Goal: Task Accomplishment & Management: Manage account settings

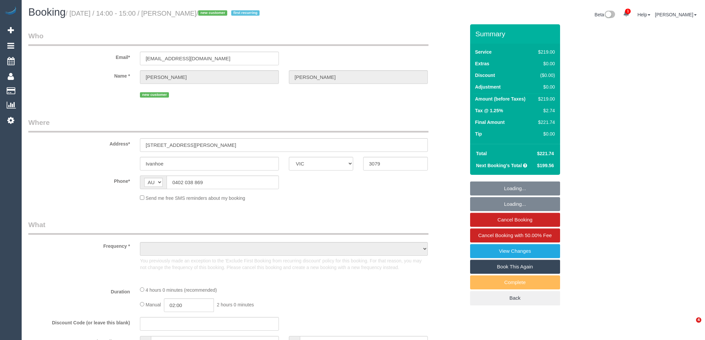
select select "VIC"
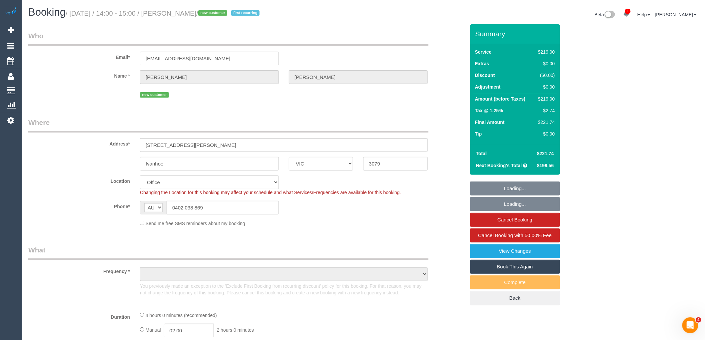
select select "number:27"
select select "number:16"
select select "number:18"
select select "number:36"
select select "number:33"
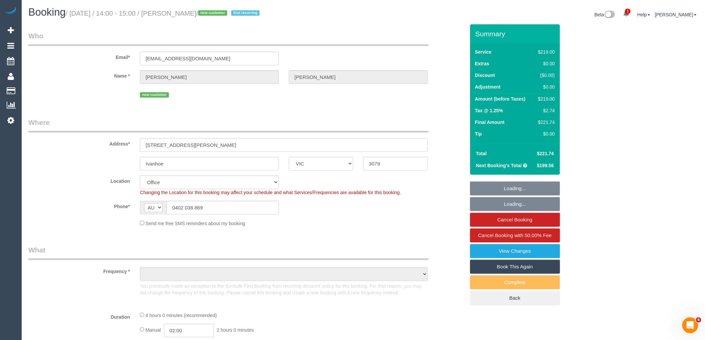
select select "number:26"
select select "object:2014"
select select "string:stripe-pm_1SAiiJ2GScqysDRVEhSP6TFT"
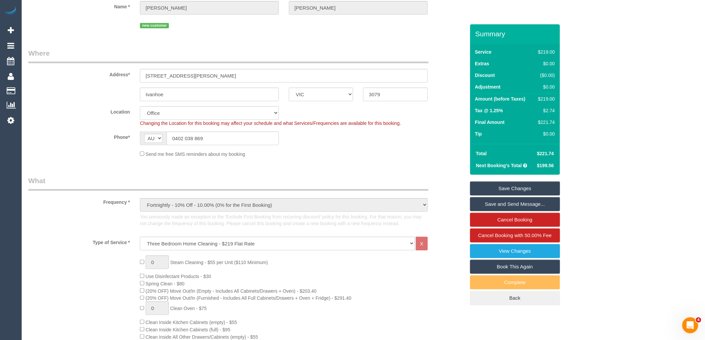
scroll to position [74, 0]
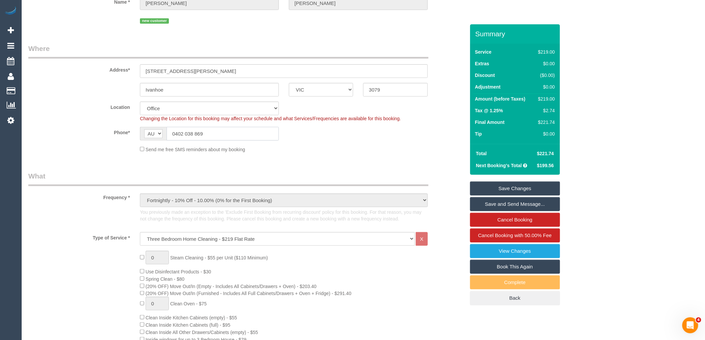
drag, startPoint x: 211, startPoint y: 130, endPoint x: 176, endPoint y: 132, distance: 35.0
click at [176, 132] on input "0402 038 869" at bounding box center [223, 134] width 112 height 14
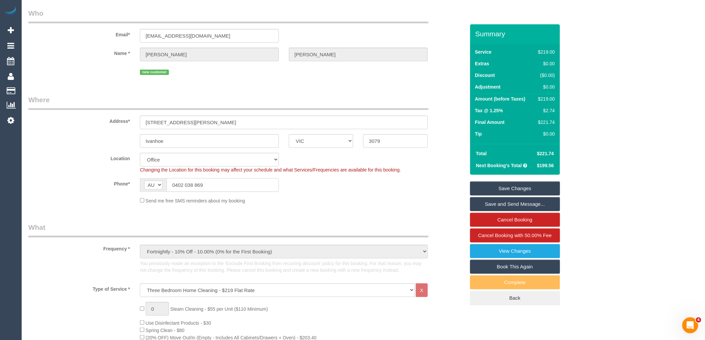
scroll to position [0, 0]
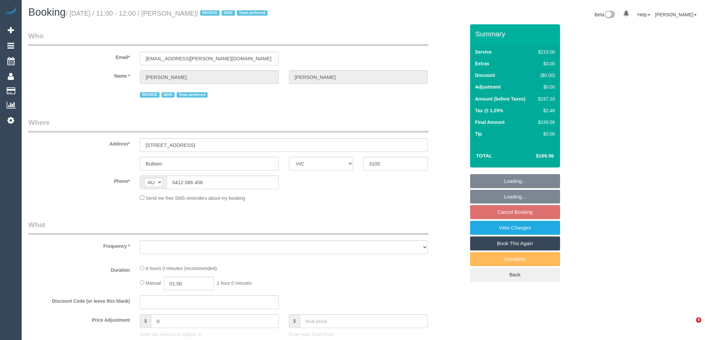
select select "VIC"
select select "number:28"
select select "number:14"
select select "number:19"
select select "number:36"
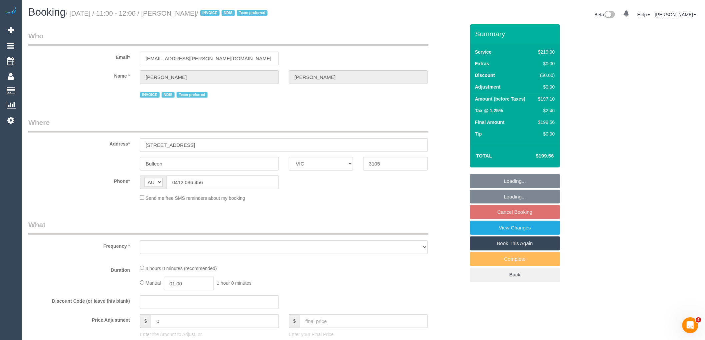
select select "number:34"
select select "number:12"
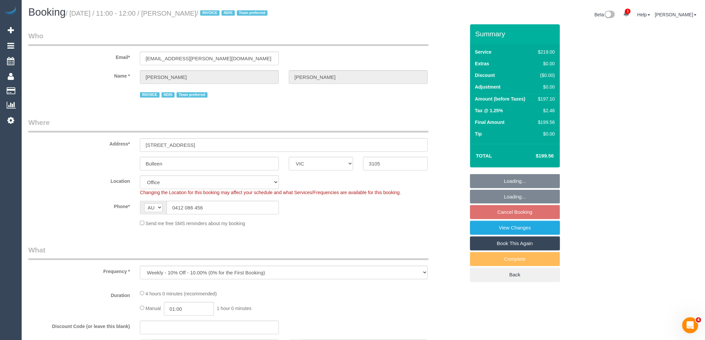
select select "object:793"
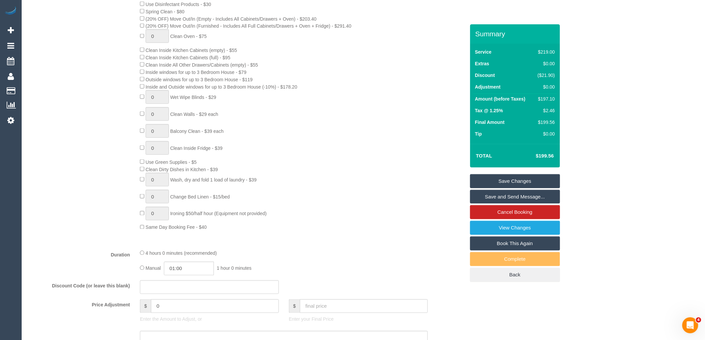
scroll to position [333, 0]
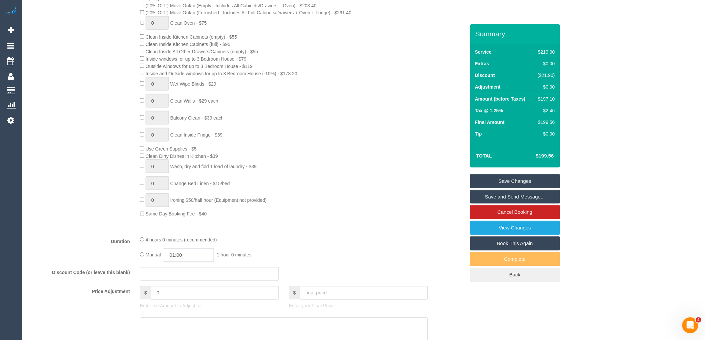
click at [195, 262] on input "01:00" at bounding box center [189, 256] width 50 height 14
type input "02:00"
click at [187, 302] on li "02:00" at bounding box center [182, 302] width 30 height 9
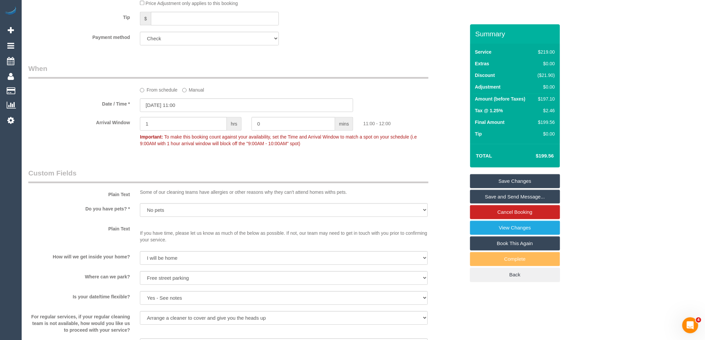
scroll to position [704, 0]
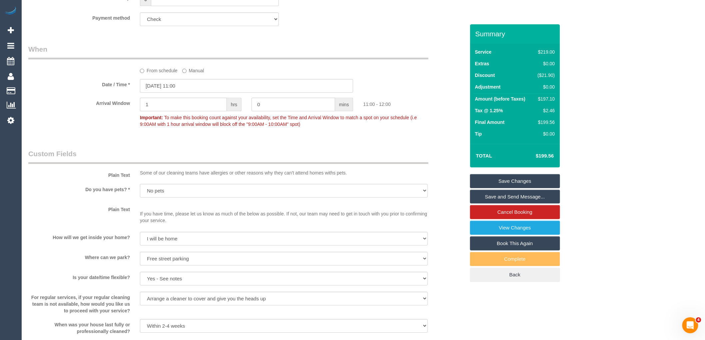
click at [537, 180] on link "Save Changes" at bounding box center [515, 181] width 90 height 14
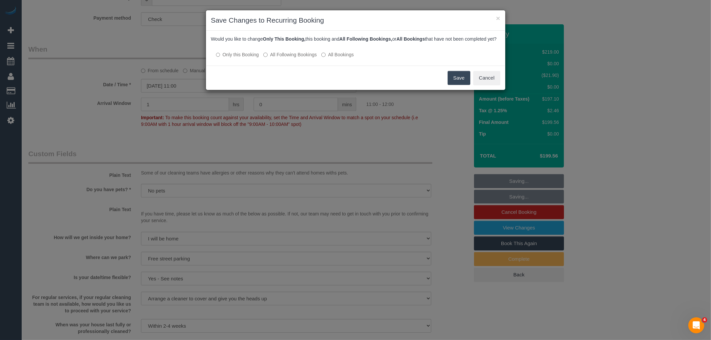
click at [452, 81] on button "Save" at bounding box center [459, 78] width 23 height 14
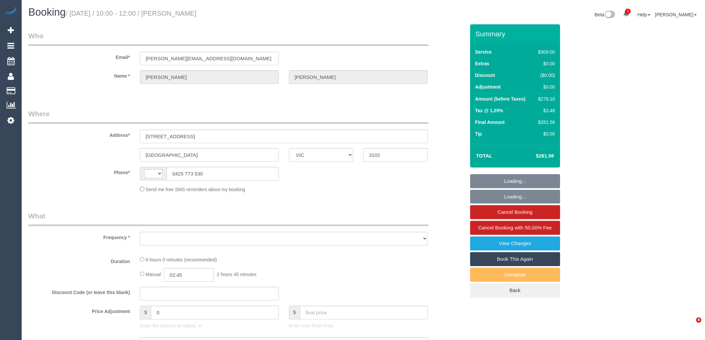
select select "VIC"
select select "object:311"
select select "string:stripe-pm_1RTa5x2GScqysDRVX2Np95wZ"
select select "number:28"
select select "number:14"
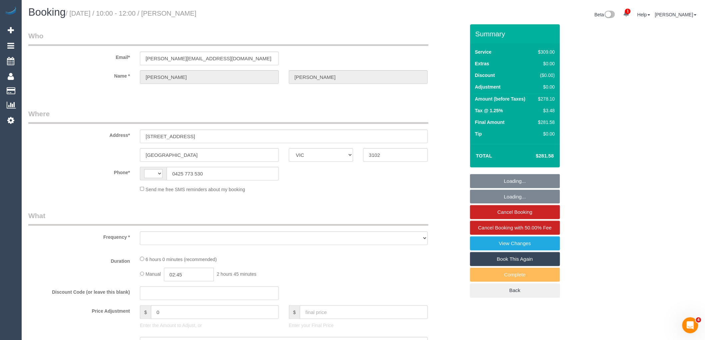
select select "number:19"
select select "number:22"
select select "number:34"
select select "number:12"
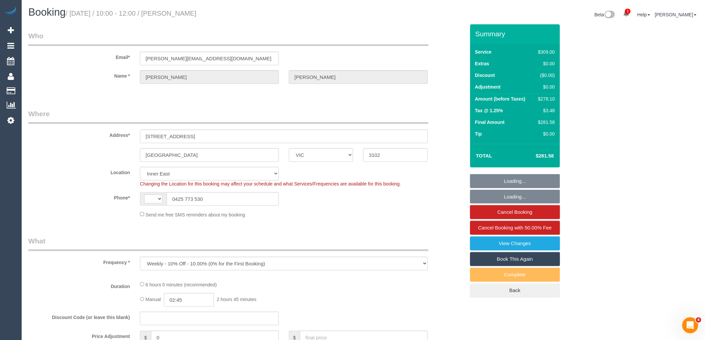
select select "object:825"
select select "string:AU"
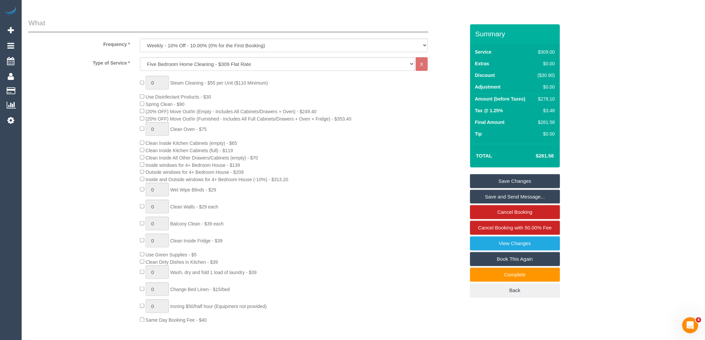
scroll to position [218, 0]
click at [321, 244] on div "0 Steam Cleaning - $55 per Unit ($110 Minimum) Use Disinfectant Products - $30 …" at bounding box center [302, 200] width 335 height 248
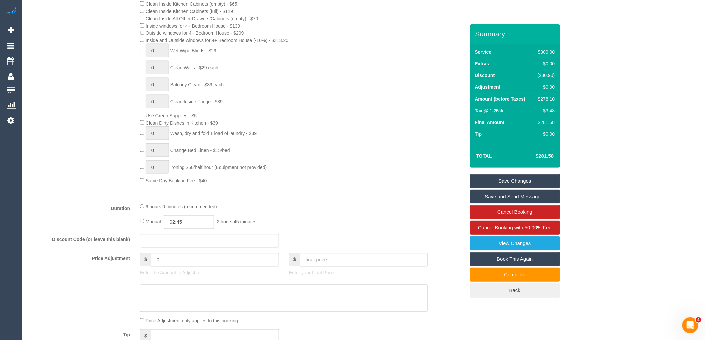
scroll to position [366, 0]
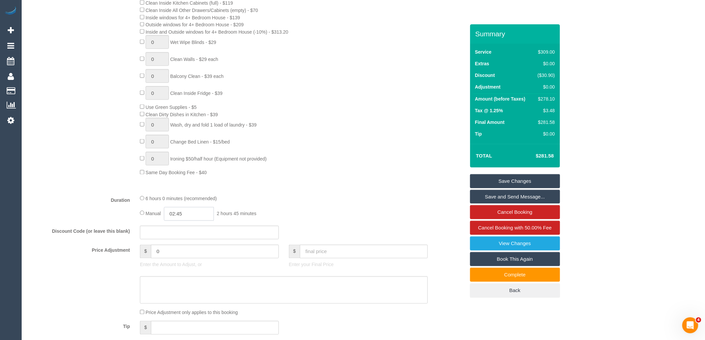
click at [191, 221] on input "02:45" at bounding box center [189, 214] width 50 height 14
type input "02:30"
click at [183, 274] on li "02:30" at bounding box center [182, 277] width 30 height 9
click at [278, 202] on div "6 hours 0 minutes (recommended)" at bounding box center [284, 198] width 288 height 7
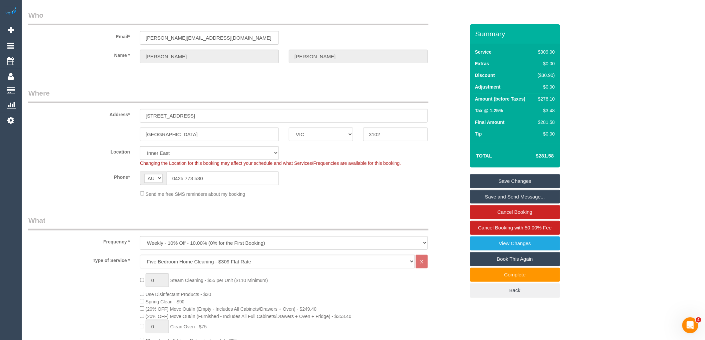
scroll to position [0, 0]
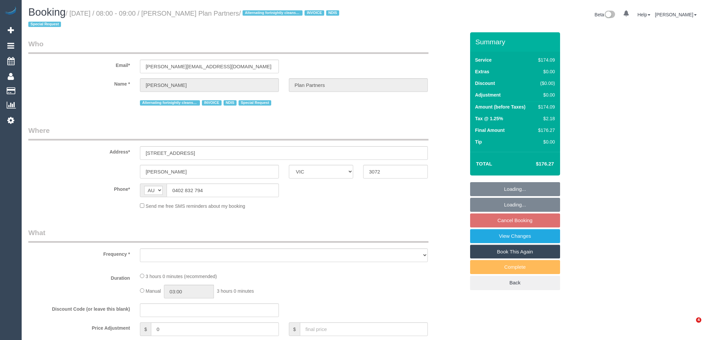
select select "VIC"
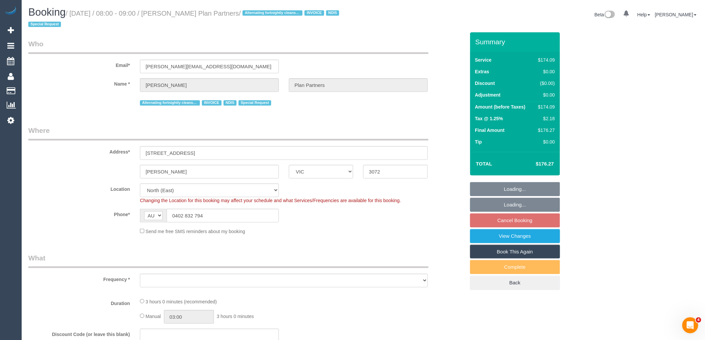
select select "number:28"
select select "number:14"
select select "number:19"
select select "number:25"
select select "number:35"
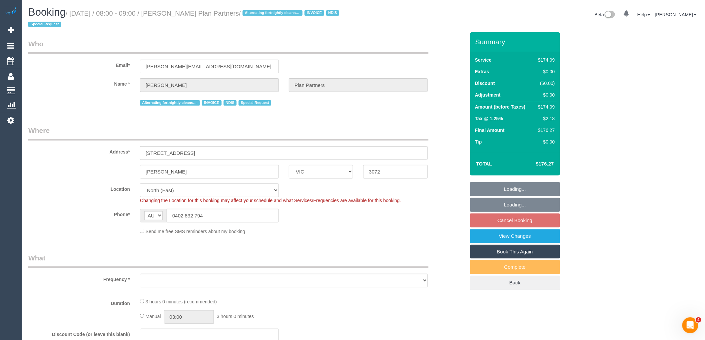
select select "number:11"
select select "object:1314"
select select "180"
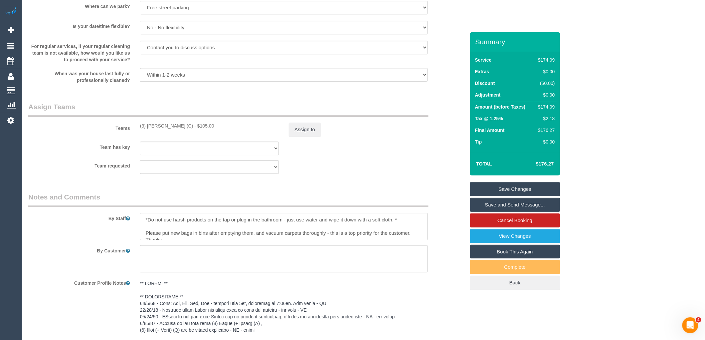
scroll to position [744, 0]
click at [301, 134] on button "Assign to" at bounding box center [305, 132] width 32 height 14
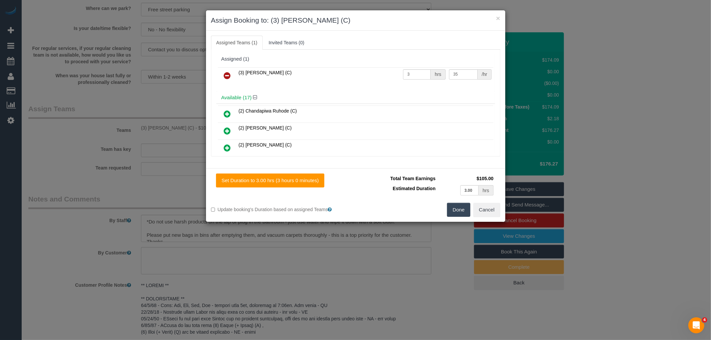
click at [227, 73] on icon at bounding box center [227, 76] width 7 height 8
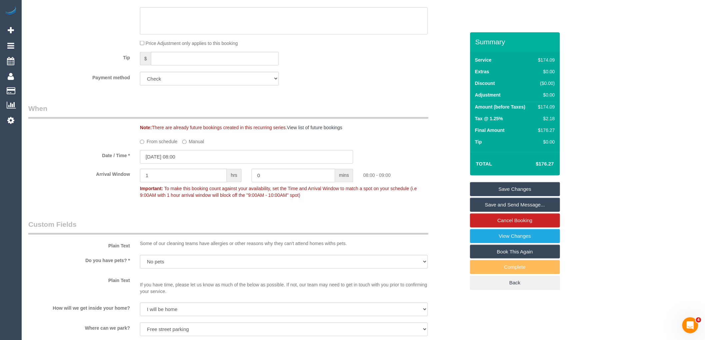
scroll to position [410, 0]
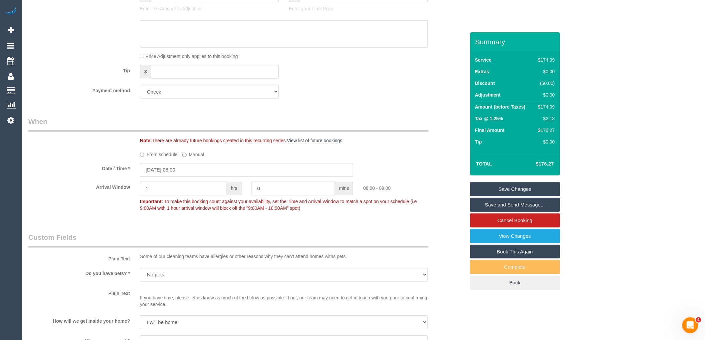
click at [207, 169] on input "08/10/2025 08:00" at bounding box center [246, 170] width 213 height 14
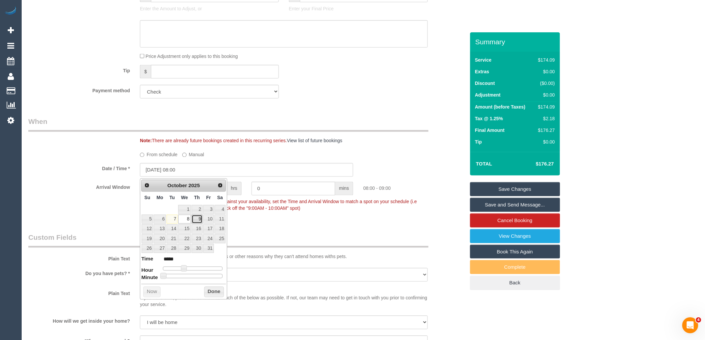
click at [197, 219] on link "9" at bounding box center [197, 219] width 11 height 9
click at [185, 218] on link "8" at bounding box center [184, 219] width 13 height 9
type input "08/10/2025 09:00"
type input "*****"
click at [185, 268] on span at bounding box center [186, 269] width 6 height 6
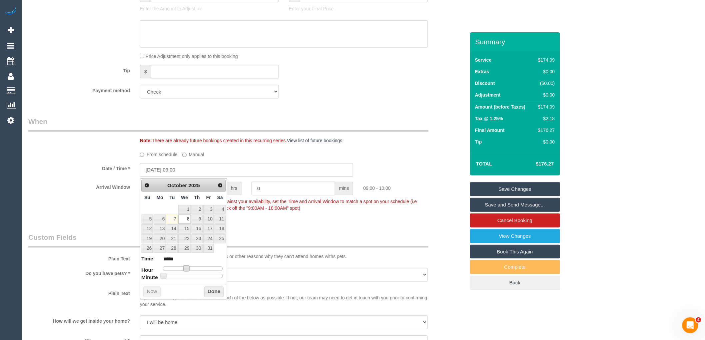
click at [209, 290] on button "Done" at bounding box center [214, 292] width 20 height 11
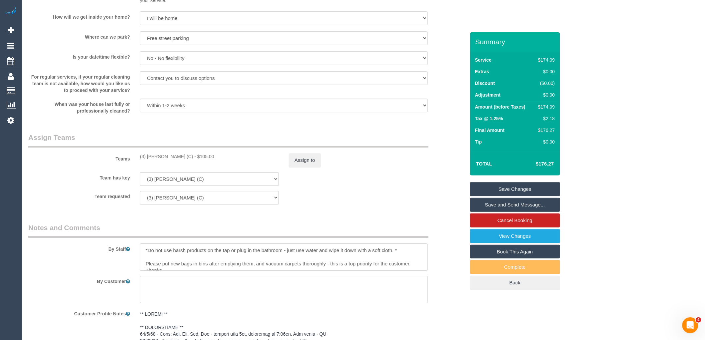
scroll to position [707, 0]
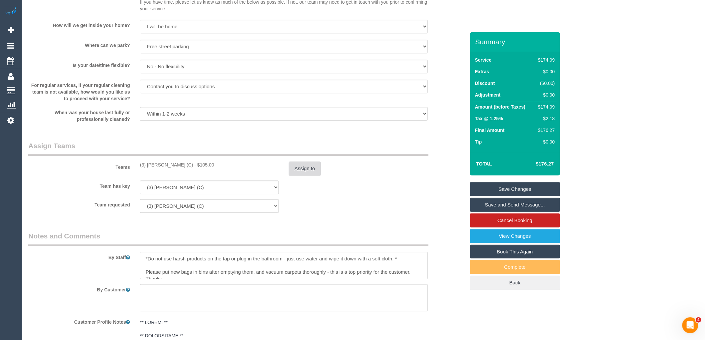
click at [299, 173] on button "Assign to" at bounding box center [305, 169] width 32 height 14
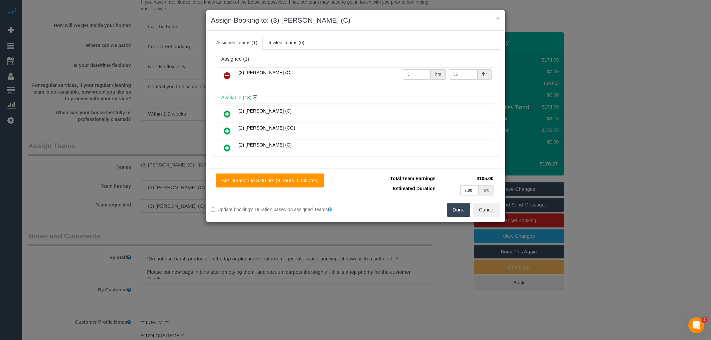
click at [232, 75] on link at bounding box center [228, 75] width 16 height 13
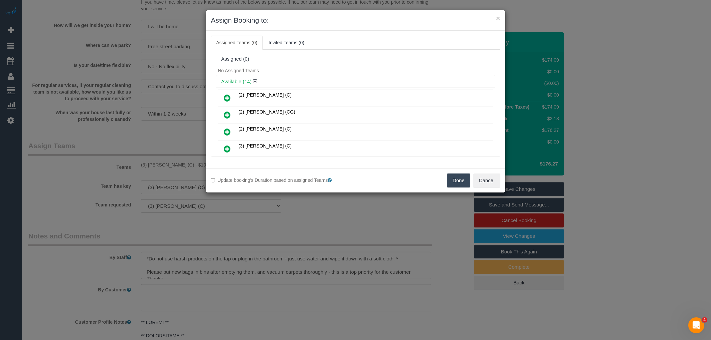
click at [225, 97] on icon at bounding box center [227, 98] width 7 height 8
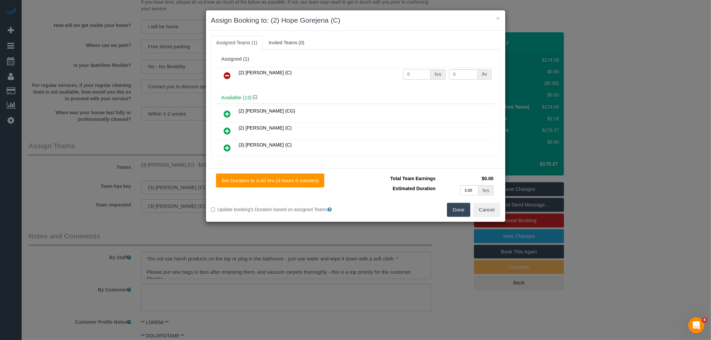
click at [407, 73] on input "0" at bounding box center [417, 74] width 28 height 10
type input "2"
type input "37.5"
drag, startPoint x: 409, startPoint y: 75, endPoint x: 388, endPoint y: 64, distance: 23.0
click at [403, 73] on input "2" at bounding box center [417, 74] width 28 height 10
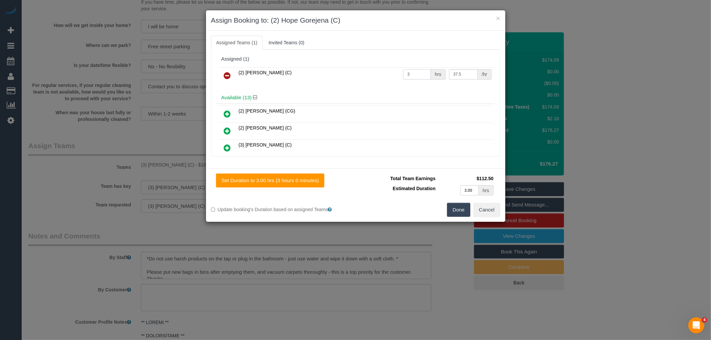
type input "3"
click at [455, 207] on button "Done" at bounding box center [458, 210] width 23 height 14
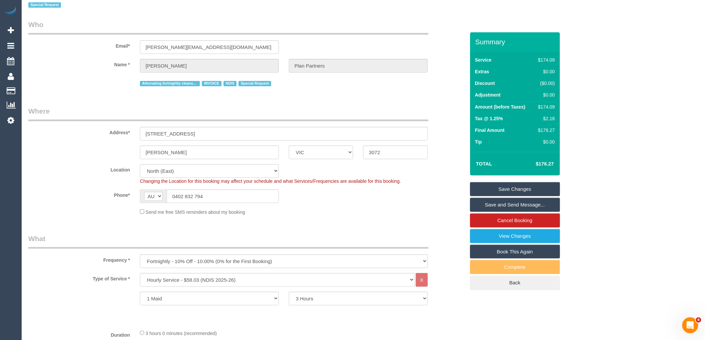
scroll to position [0, 0]
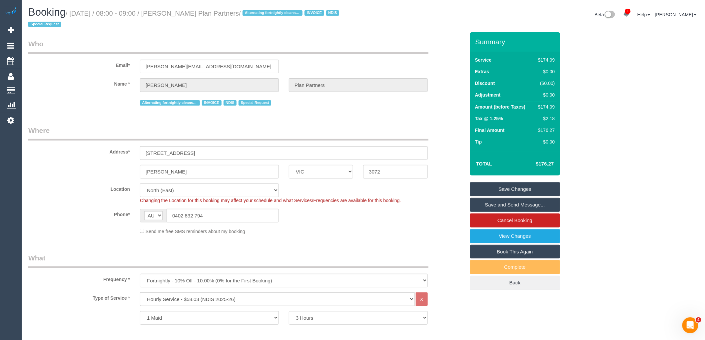
drag, startPoint x: 174, startPoint y: 14, endPoint x: 261, endPoint y: 12, distance: 87.0
click at [261, 12] on small "/ October 08, 2025 / 08:00 - 09:00 / Phillip Chatzis Plan Partners / Alternatin…" at bounding box center [184, 19] width 313 height 19
copy small "Phillip Chatzis Plan Partners"
click at [506, 203] on link "Save and Send Message..." at bounding box center [515, 205] width 90 height 14
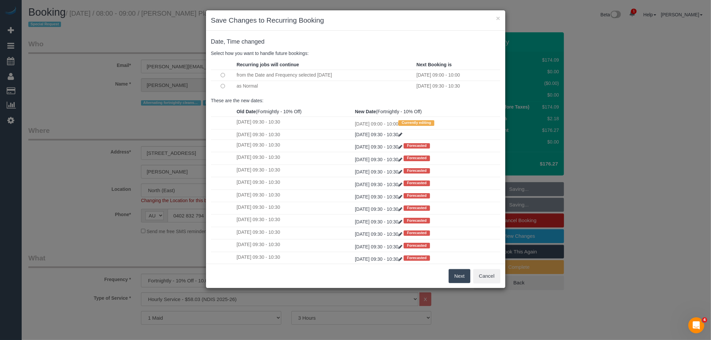
click at [460, 278] on button "Next" at bounding box center [460, 276] width 22 height 14
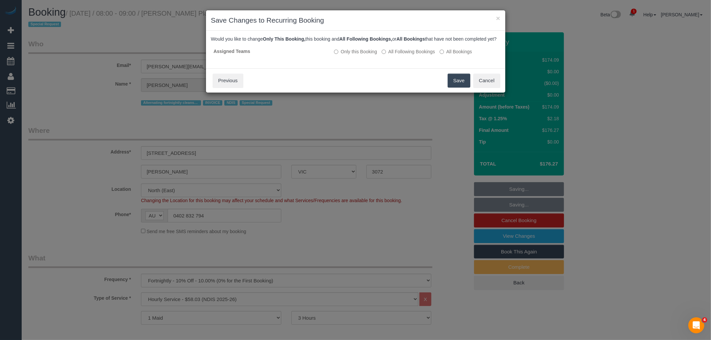
click at [455, 87] on button "Save" at bounding box center [459, 81] width 23 height 14
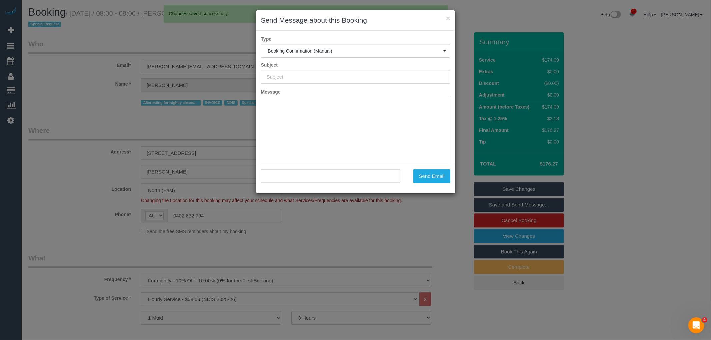
type input "Booking Confirmed"
type input ""Phillip Chatzis Plan Partners" <phillip.planpartners@fake.com>"
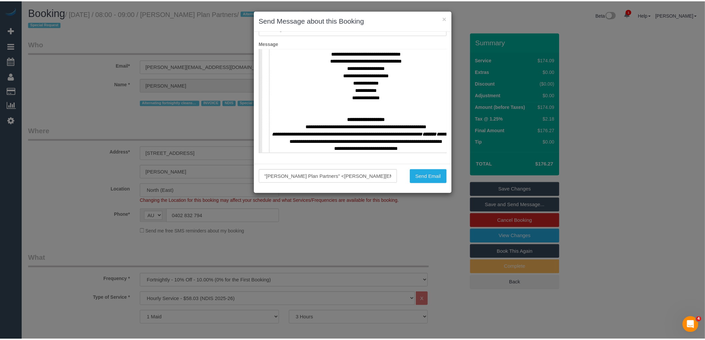
scroll to position [259, 0]
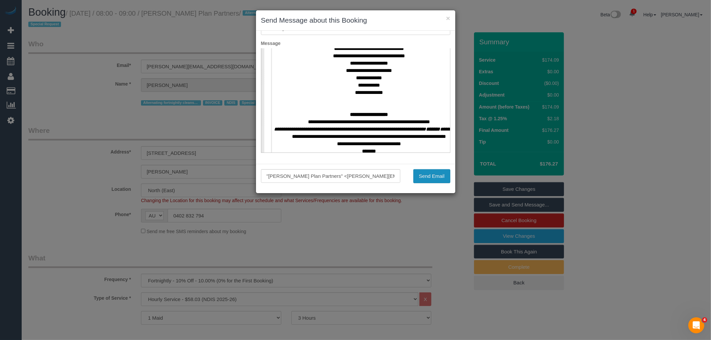
click at [422, 179] on button "Send Email" at bounding box center [431, 176] width 37 height 14
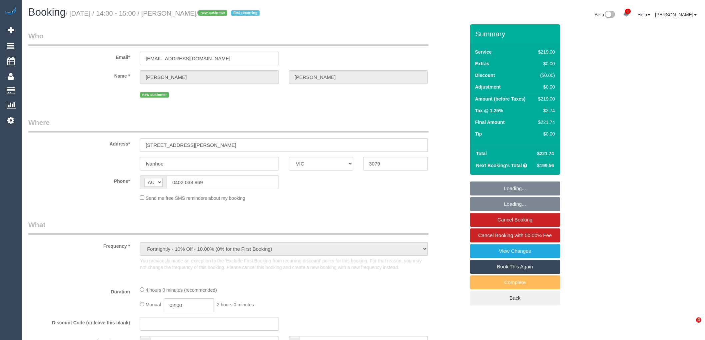
select select "VIC"
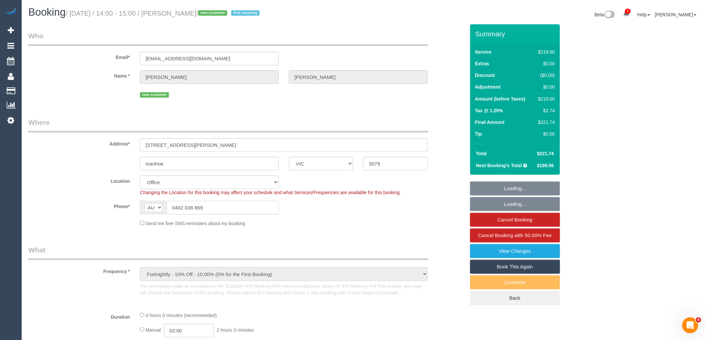
select select "string:stripe-pm_1SAiiJ2GScqysDRVEhSP6TFT"
select select "number:27"
select select "number:16"
select select "number:18"
select select "number:36"
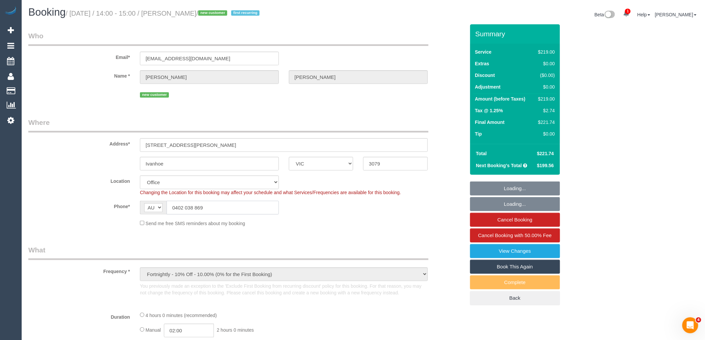
select select "number:33"
select select "number:26"
select select "object:2157"
drag, startPoint x: 207, startPoint y: 212, endPoint x: 175, endPoint y: 208, distance: 32.6
click at [175, 208] on input "0402 038 869" at bounding box center [223, 208] width 112 height 14
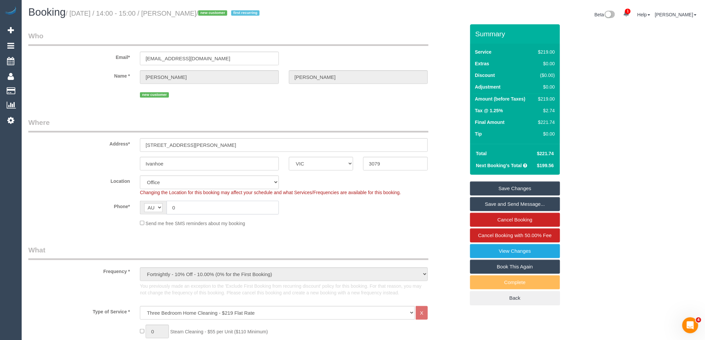
type input "0402 038 869"
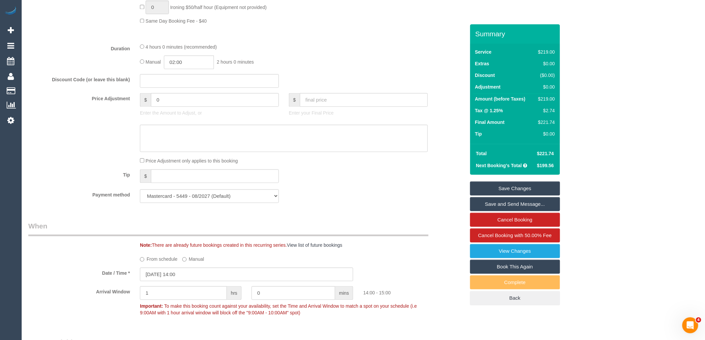
scroll to position [561, 0]
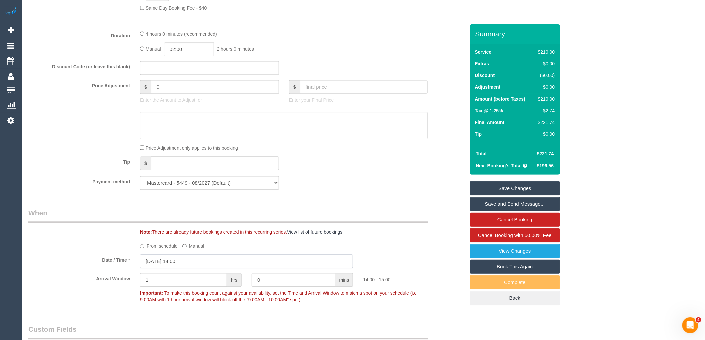
click at [162, 268] on input "07/10/2025 14:00" at bounding box center [246, 262] width 213 height 14
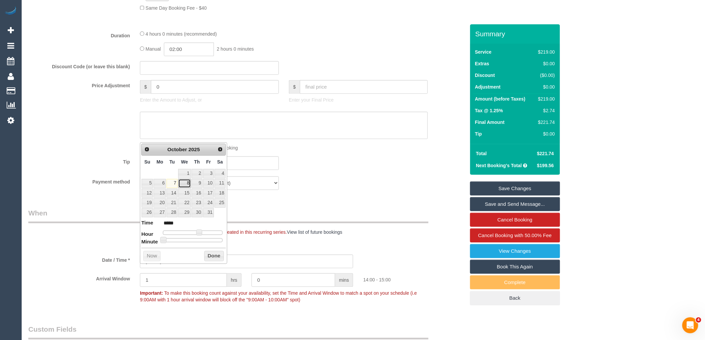
click at [188, 184] on link "8" at bounding box center [184, 183] width 13 height 9
type input "08/10/2025 13:00"
type input "*****"
click at [196, 232] on span at bounding box center [197, 233] width 6 height 6
click at [212, 257] on button "Done" at bounding box center [214, 256] width 20 height 11
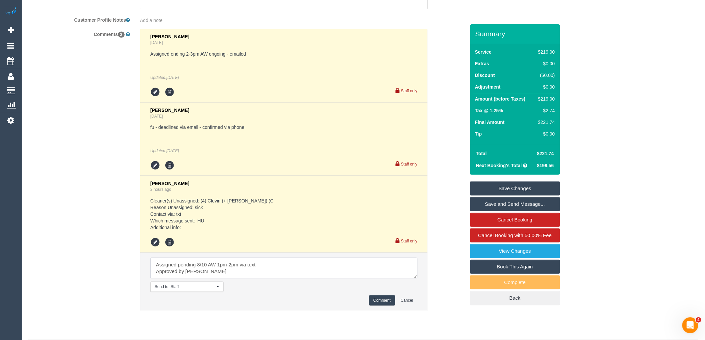
type textarea "Assigned pending 8/10 AW 1pm-2pm via text Approved by Laura"
click at [380, 306] on button "Comment" at bounding box center [382, 301] width 26 height 10
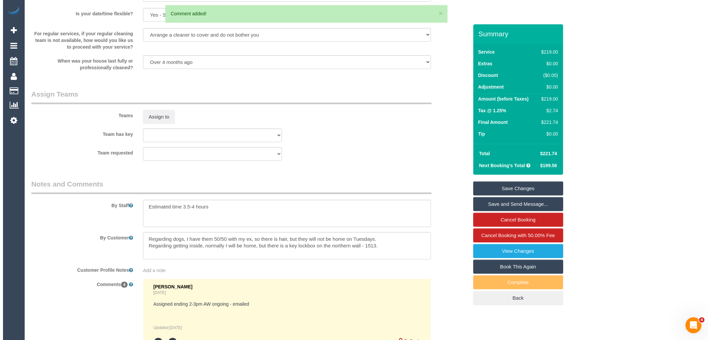
scroll to position [992, 0]
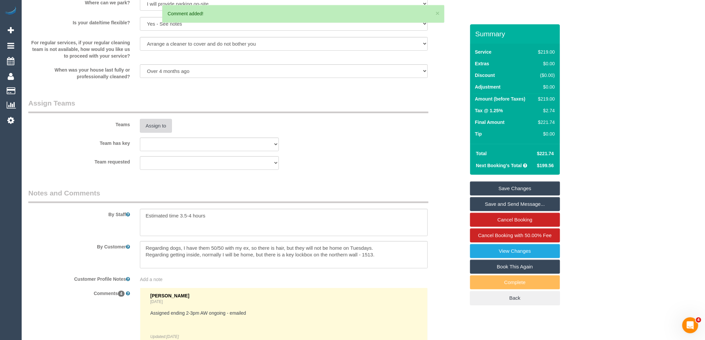
click at [158, 133] on button "Assign to" at bounding box center [156, 126] width 32 height 14
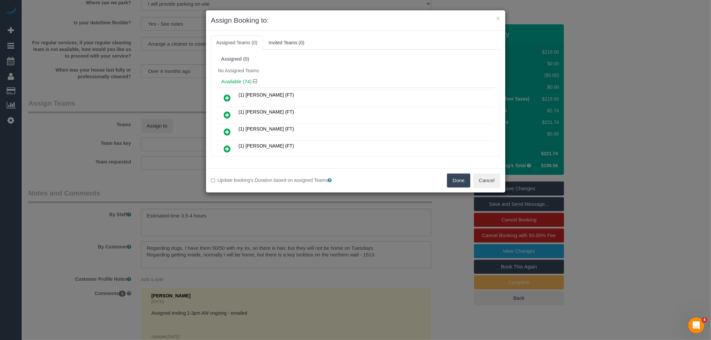
scroll to position [427, 0]
click at [225, 110] on icon at bounding box center [227, 114] width 7 height 8
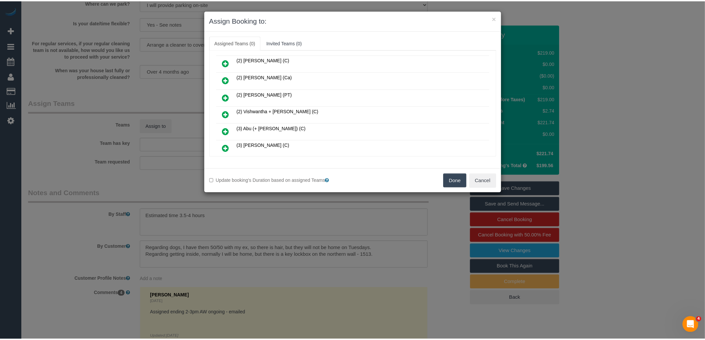
scroll to position [442, 0]
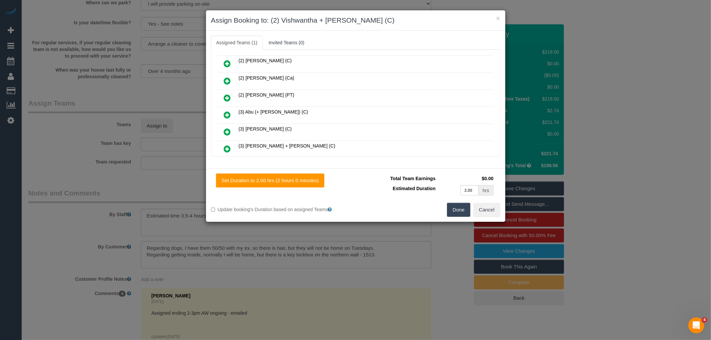
click at [458, 211] on button "Done" at bounding box center [458, 210] width 23 height 14
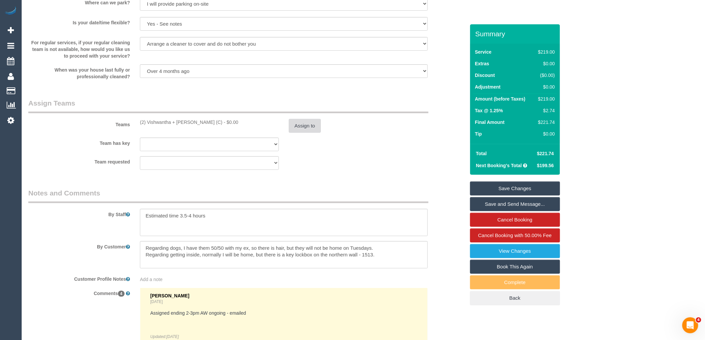
click at [310, 133] on button "Assign to" at bounding box center [305, 126] width 32 height 14
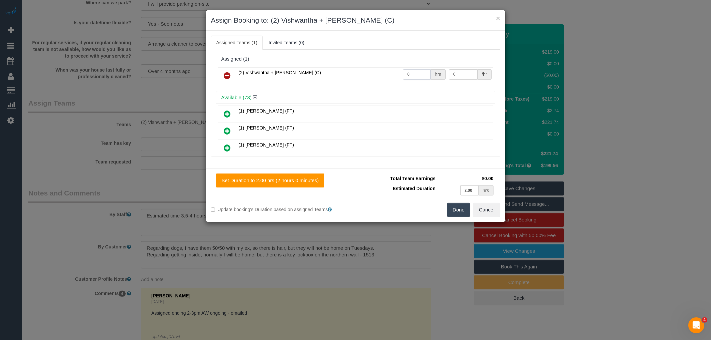
click at [409, 74] on input "0" at bounding box center [417, 74] width 28 height 10
type input "1"
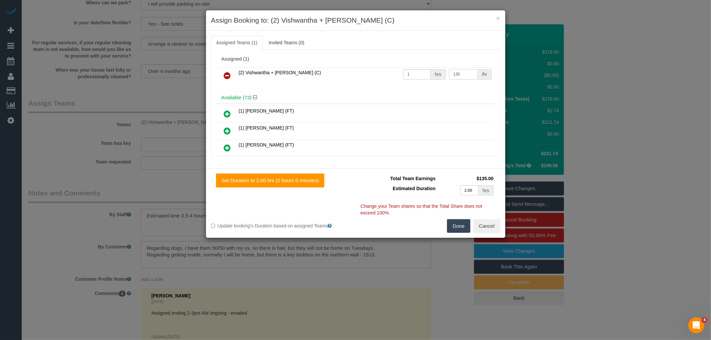
type input "135"
click at [361, 88] on div "(2) Vishwantha + Madhushika (C) 1 hrs 135 /hr" at bounding box center [355, 79] width 279 height 26
click at [456, 230] on button "Done" at bounding box center [458, 226] width 23 height 14
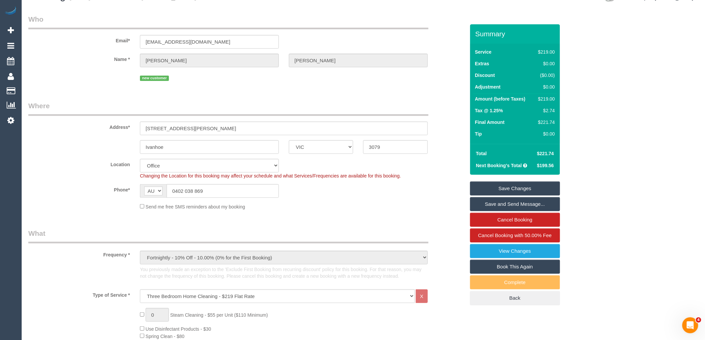
scroll to position [0, 0]
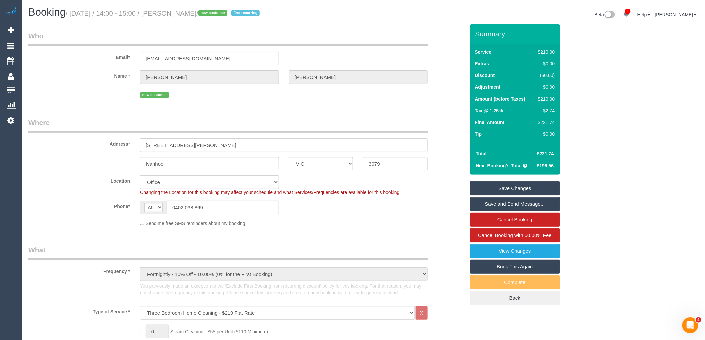
drag, startPoint x: 175, startPoint y: 12, endPoint x: 224, endPoint y: 14, distance: 49.0
click at [224, 14] on small "/ October 07, 2025 / 14:00 - 15:00 / Andrew Gowans / new customer first recurri…" at bounding box center [164, 13] width 196 height 7
copy small "Andrew Gowans"
click at [496, 188] on link "Save Changes" at bounding box center [515, 189] width 90 height 14
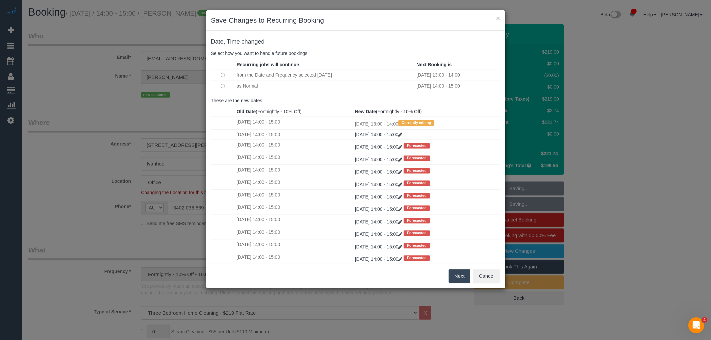
click at [463, 274] on button "Next" at bounding box center [460, 276] width 22 height 14
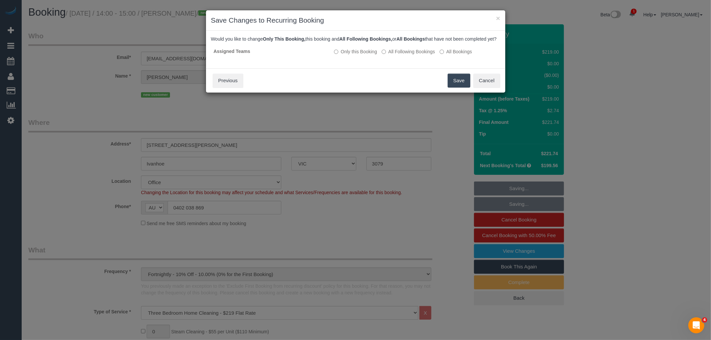
click at [458, 88] on button "Save" at bounding box center [459, 81] width 23 height 14
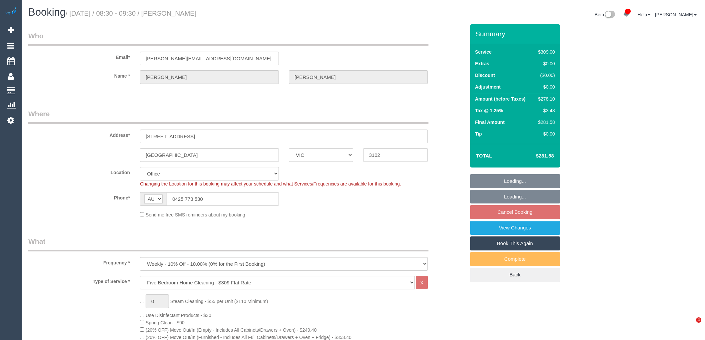
select select "VIC"
select select "number:28"
select select "number:14"
select select "number:19"
select select "number:22"
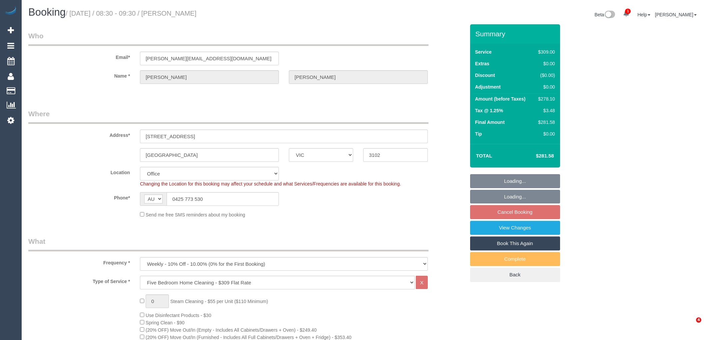
select select "number:34"
select select "number:12"
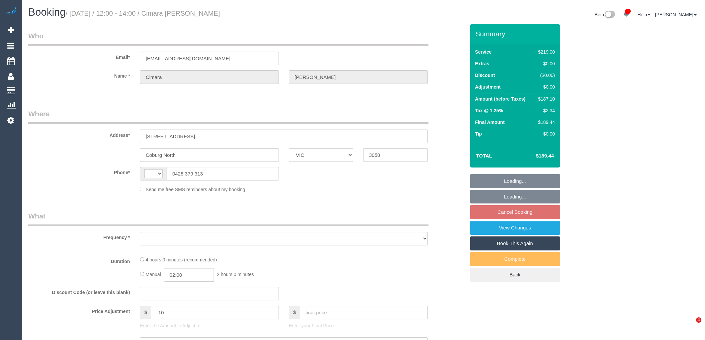
select select "VIC"
select select "string:stripe-pm_1Rq23g2GScqysDRV0kY86sA9"
select select "object:351"
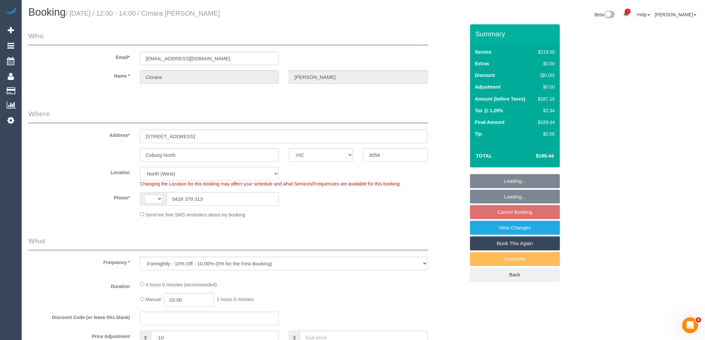
select select "string:AU"
select select "number:28"
select select "number:14"
select select "number:19"
select select "number:36"
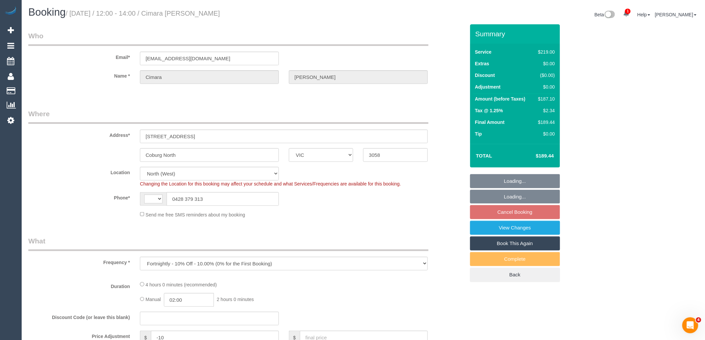
select select "number:35"
select select "number:26"
select select "object:751"
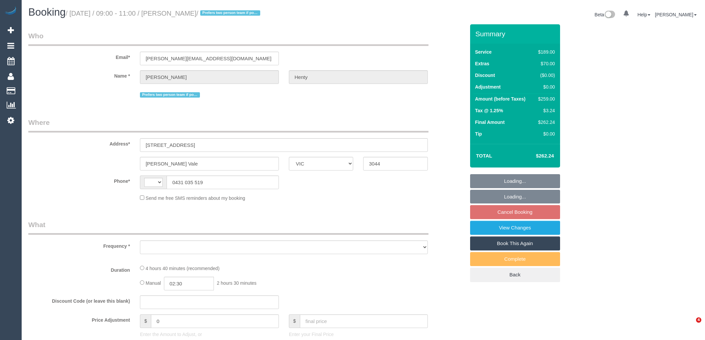
select select "VIC"
select select "string:stripe-pm_1NqYem2GScqysDRVYeNd1GRl"
select select "number:27"
select select "number:14"
select select "number:19"
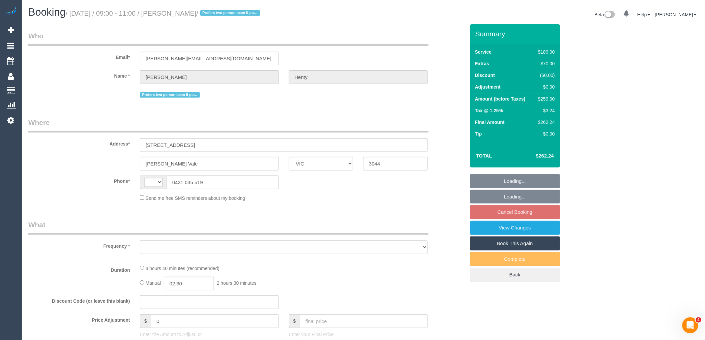
select select "number:36"
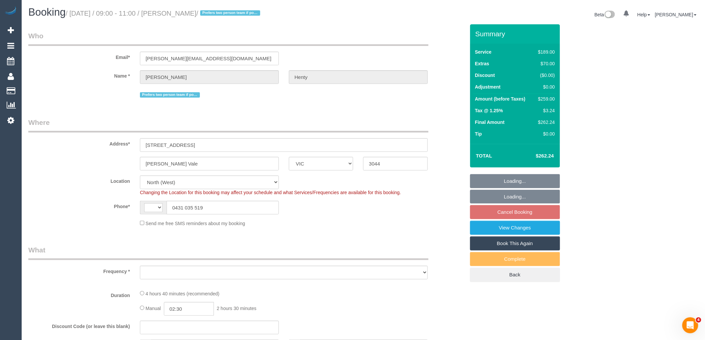
select select "string:AU"
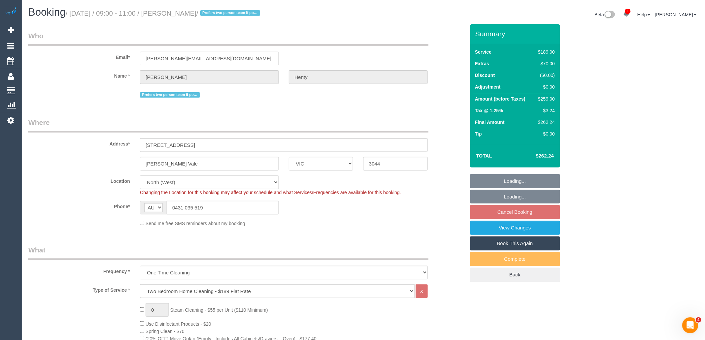
select select "object:1572"
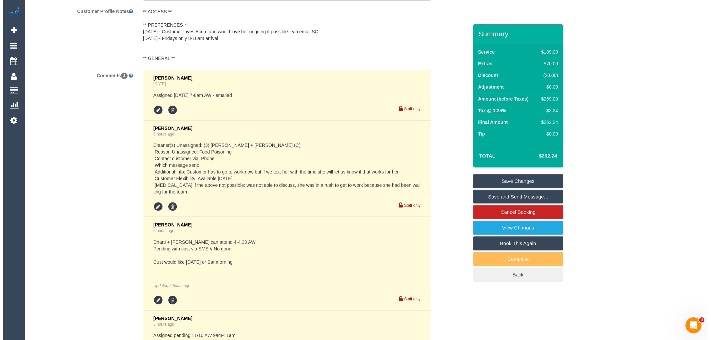
scroll to position [1342, 0]
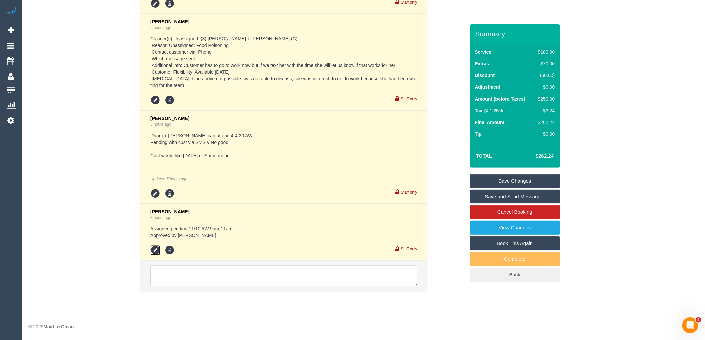
click at [157, 249] on icon at bounding box center [155, 251] width 10 height 10
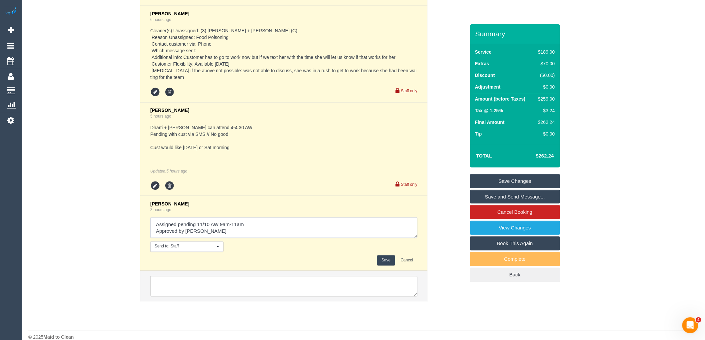
click at [258, 229] on textarea at bounding box center [283, 228] width 267 height 21
type textarea "Assigned pending 11/10 AW 9am-11am - customer confirmed via text Approved by [P…"
click at [387, 266] on button "Save" at bounding box center [386, 261] width 18 height 10
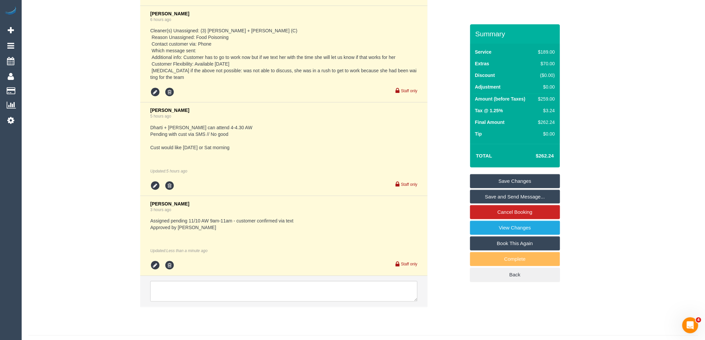
click at [509, 196] on link "Save and Send Message..." at bounding box center [515, 197] width 90 height 14
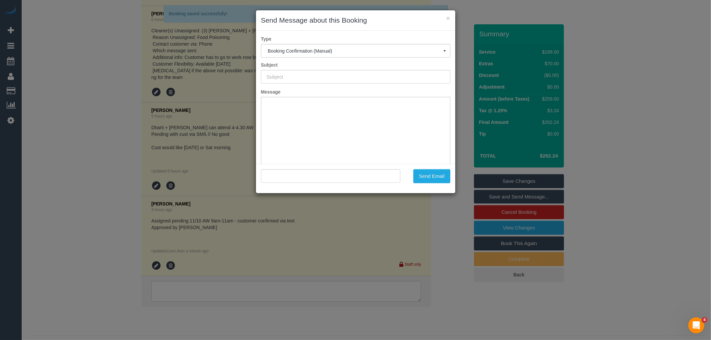
scroll to position [0, 0]
type input "Booking Confirmed"
type input ""[PERSON_NAME]" <[PERSON_NAME][EMAIL_ADDRESS][DOMAIN_NAME]>"
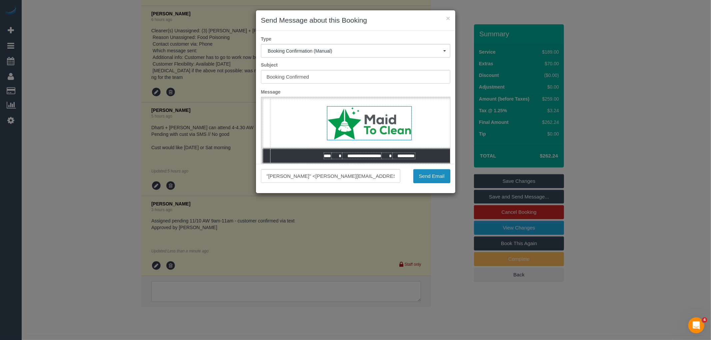
click at [434, 178] on button "Send Email" at bounding box center [431, 176] width 37 height 14
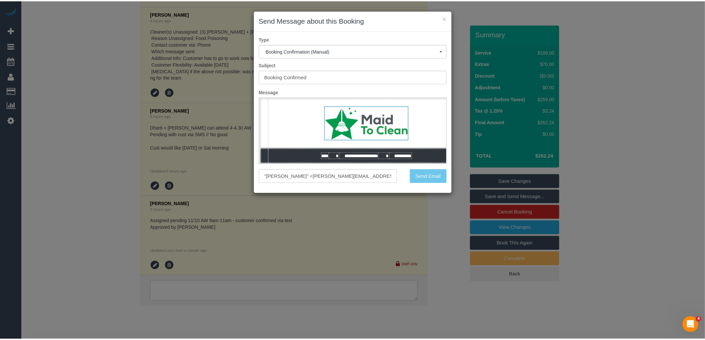
scroll to position [1366, 0]
